Goal: Task Accomplishment & Management: Use online tool/utility

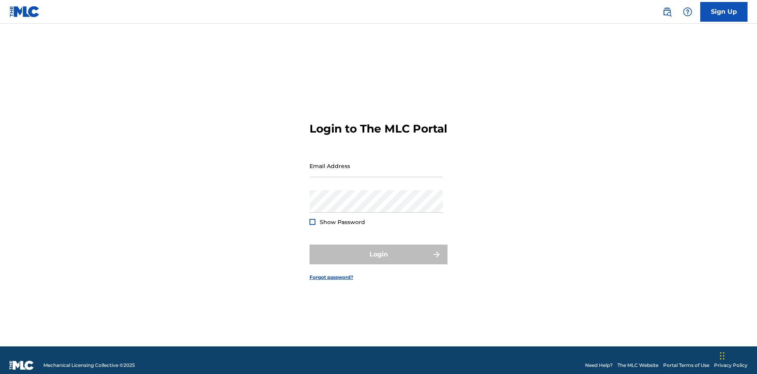
scroll to position [10, 0]
click at [376, 162] on input "Email Address" at bounding box center [376, 166] width 133 height 22
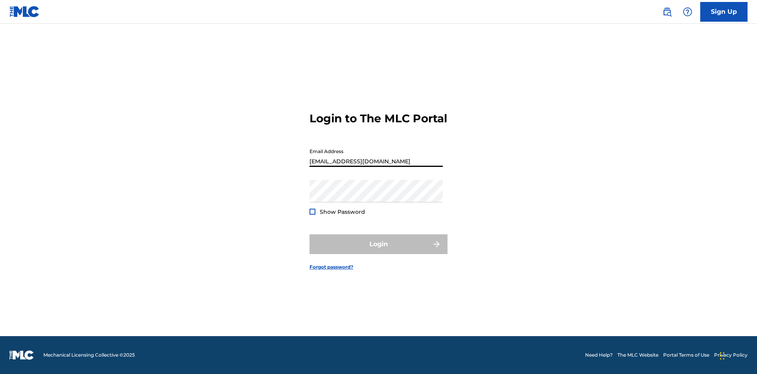
type input "[EMAIL_ADDRESS][DOMAIN_NAME]"
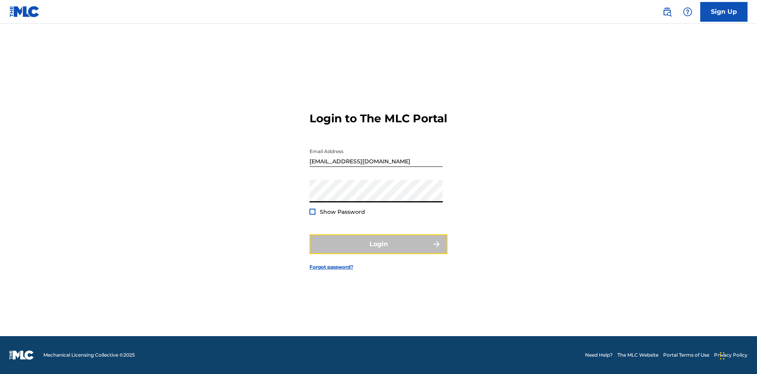
click at [379, 251] on button "Login" at bounding box center [379, 244] width 138 height 20
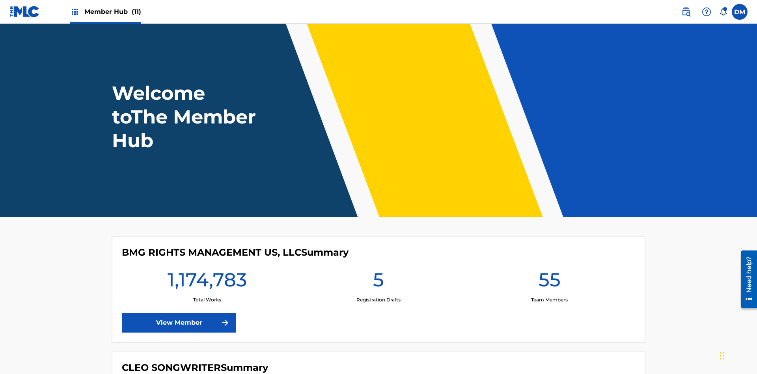
click at [112, 11] on span "Member Hub (11)" at bounding box center [112, 11] width 57 height 9
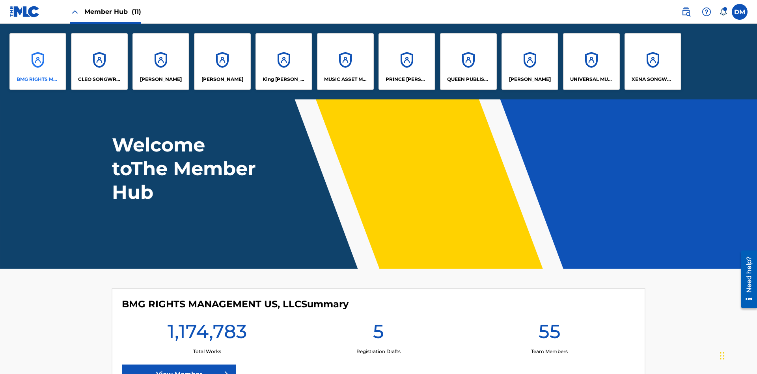
click at [38, 79] on p "BMG RIGHTS MANAGEMENT US, LLC" at bounding box center [38, 79] width 43 height 7
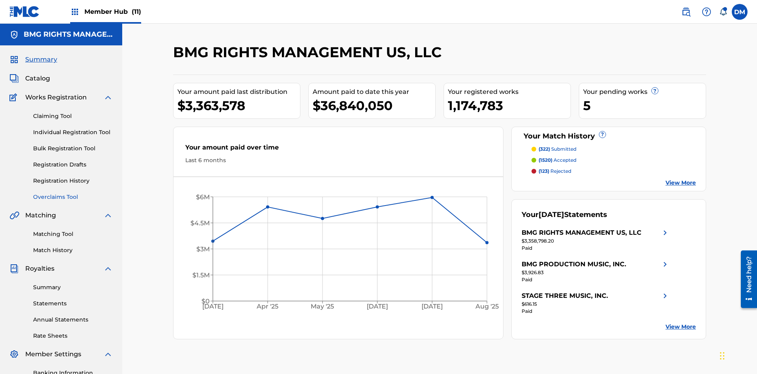
click at [73, 193] on link "Overclaims Tool" at bounding box center [73, 197] width 80 height 8
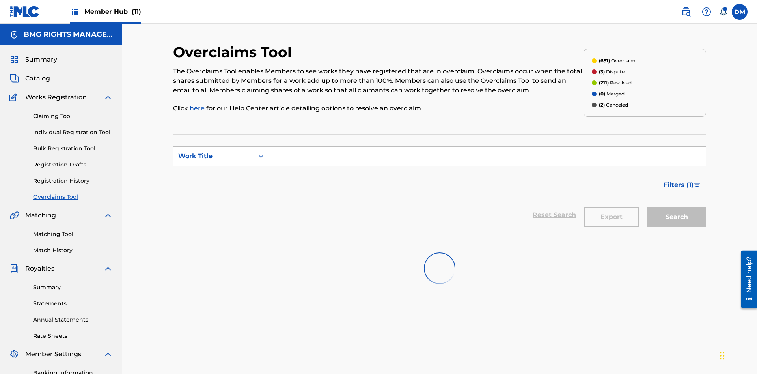
click at [678, 180] on span "Filters ( 1 )" at bounding box center [679, 184] width 30 height 9
click at [0, 0] on div "Search Form" at bounding box center [0, 0] width 0 height 0
click at [0, 0] on button "Apply Filters" at bounding box center [0, 0] width 0 height 0
